Goal: Learn about a topic

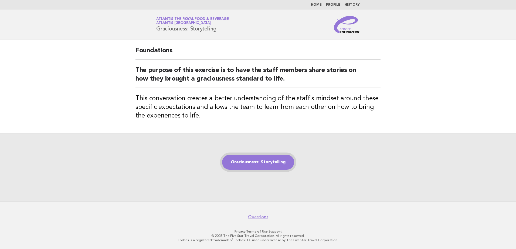
click at [251, 165] on link "Graciousness: Storytelling" at bounding box center [258, 162] width 72 height 15
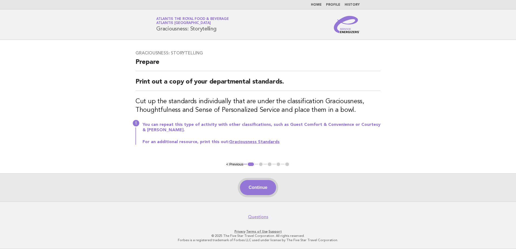
click at [259, 185] on button "Continue" at bounding box center [258, 187] width 36 height 15
click at [259, 185] on div "Continue" at bounding box center [258, 188] width 516 height 28
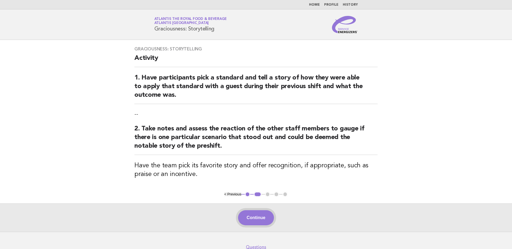
click at [268, 221] on button "Continue" at bounding box center [256, 218] width 36 height 15
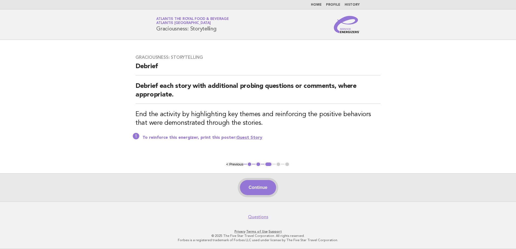
click at [271, 192] on button "Continue" at bounding box center [258, 187] width 36 height 15
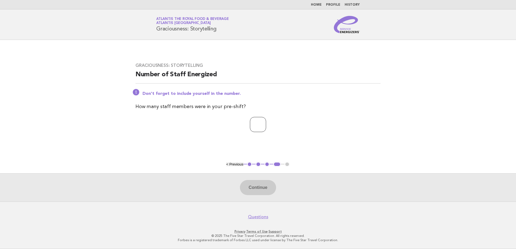
click at [259, 130] on input "number" at bounding box center [258, 124] width 16 height 15
type input "**"
click at [273, 192] on button "Continue" at bounding box center [258, 187] width 36 height 15
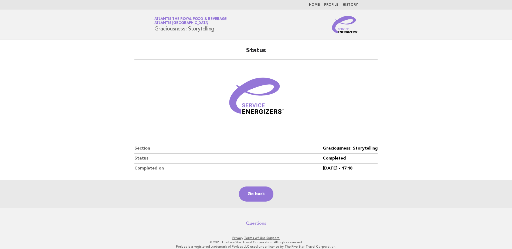
click at [344, 31] on img at bounding box center [345, 24] width 26 height 17
